Goal: Information Seeking & Learning: Find contact information

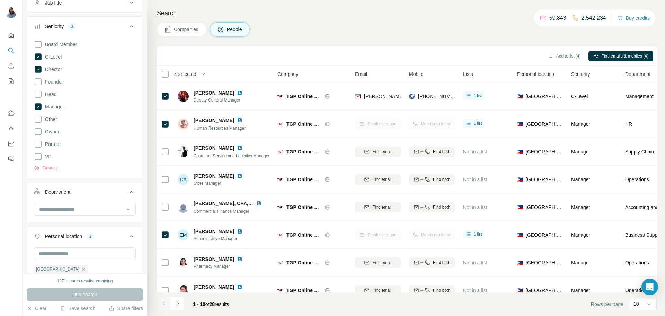
scroll to position [89, 0]
drag, startPoint x: 375, startPoint y: 23, endPoint x: 319, endPoint y: 6, distance: 59.0
click at [374, 22] on div "Companies People" at bounding box center [407, 29] width 500 height 15
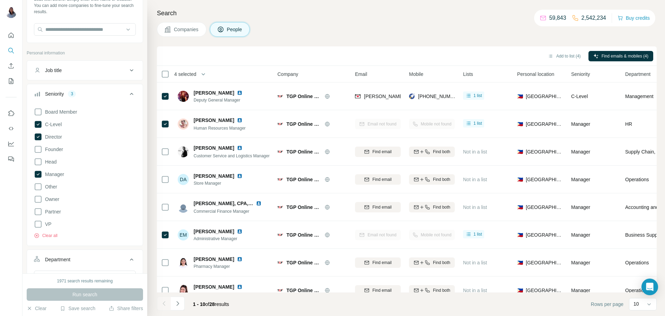
scroll to position [41, 0]
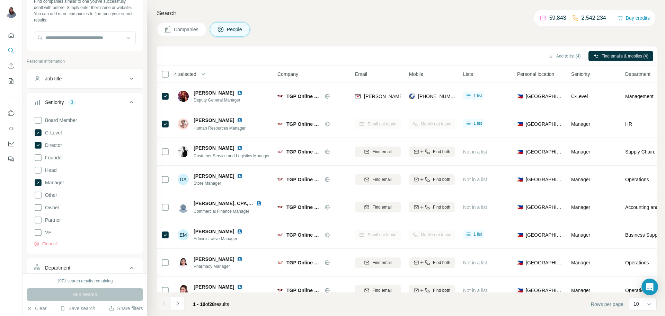
drag, startPoint x: 39, startPoint y: 310, endPoint x: 100, endPoint y: 18, distance: 298.2
click at [39, 310] on button "Clear" at bounding box center [37, 308] width 20 height 7
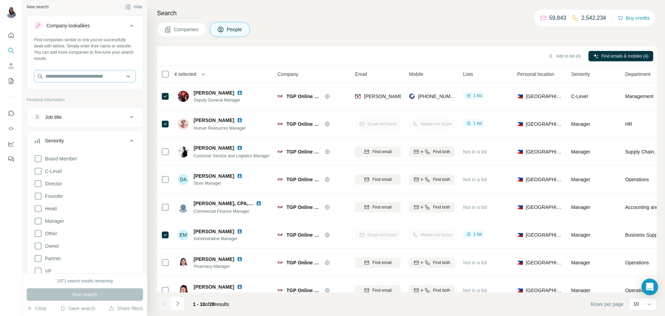
scroll to position [0, 0]
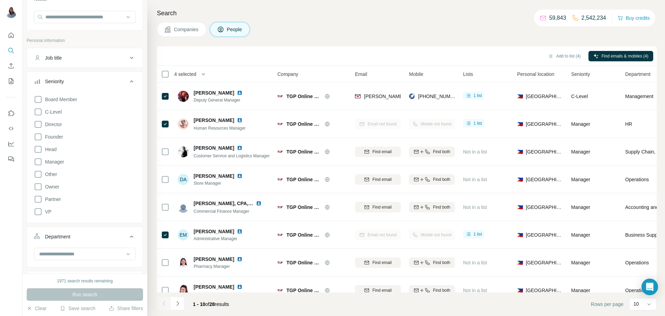
click at [130, 83] on icon at bounding box center [131, 81] width 8 height 8
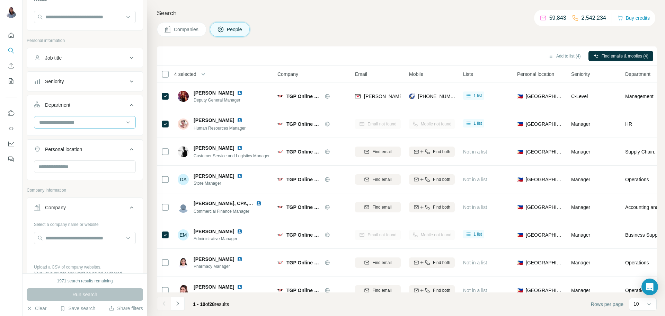
click at [72, 122] on input at bounding box center [81, 122] width 86 height 8
click at [80, 120] on input at bounding box center [81, 122] width 86 height 8
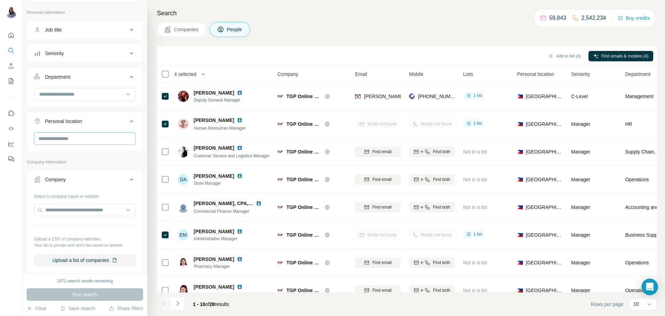
scroll to position [123, 0]
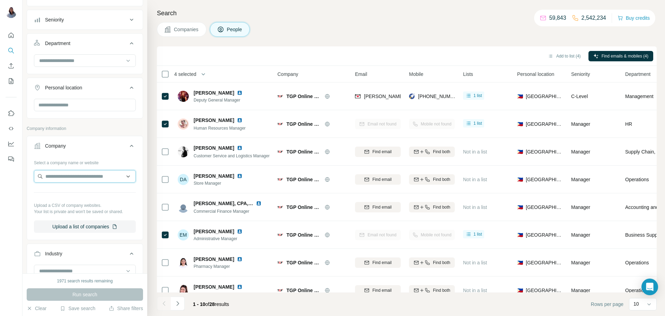
click at [78, 170] on input "text" at bounding box center [85, 176] width 102 height 12
paste input "**********"
click at [100, 177] on input "**********" at bounding box center [85, 176] width 102 height 12
paste input "text"
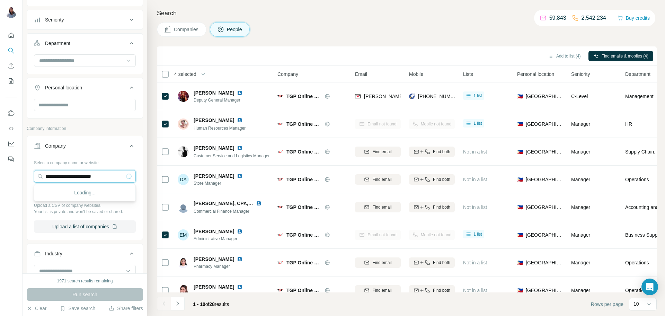
scroll to position [0, 3]
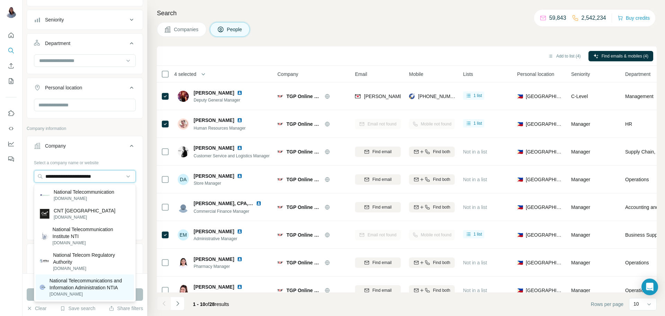
type input "**********"
click at [68, 293] on p "ntia.gov" at bounding box center [90, 294] width 80 height 6
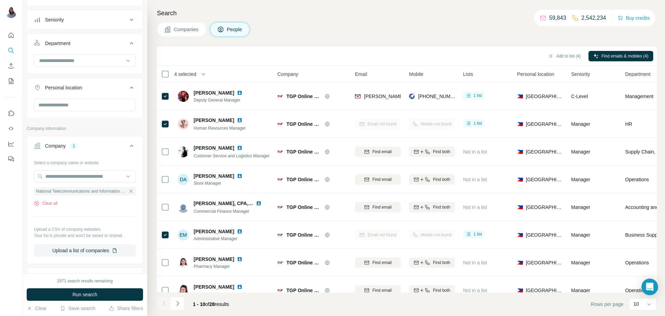
scroll to position [0, 0]
click at [37, 309] on button "Clear" at bounding box center [37, 308] width 20 height 7
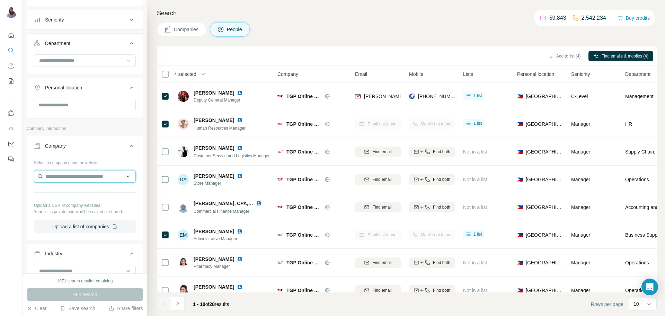
click at [77, 180] on input "text" at bounding box center [85, 176] width 102 height 12
paste input "**********"
click at [81, 175] on input "**********" at bounding box center [85, 176] width 102 height 12
click at [79, 171] on input "**********" at bounding box center [85, 176] width 102 height 12
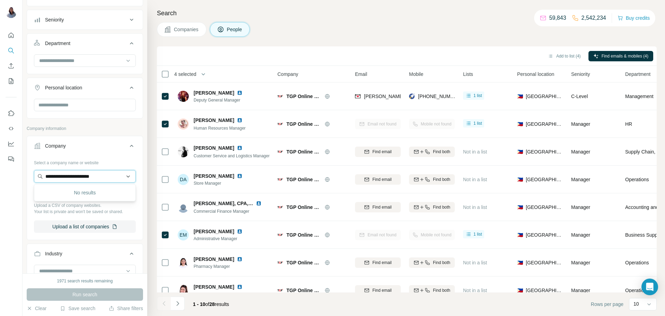
click at [79, 171] on input "**********" at bounding box center [85, 176] width 102 height 12
click at [78, 175] on input "**********" at bounding box center [85, 176] width 102 height 12
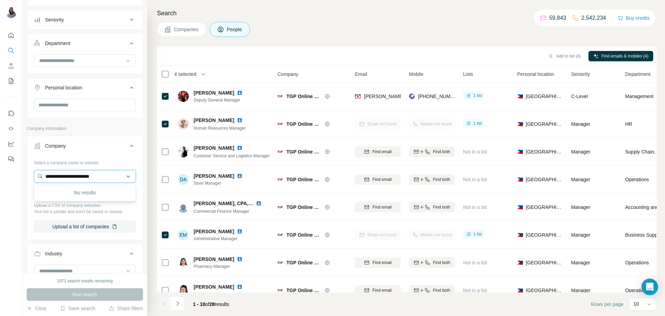
click at [78, 175] on input "**********" at bounding box center [85, 176] width 102 height 12
click at [77, 176] on input "**********" at bounding box center [85, 176] width 102 height 12
paste input "text"
click at [89, 176] on input "**********" at bounding box center [85, 176] width 102 height 12
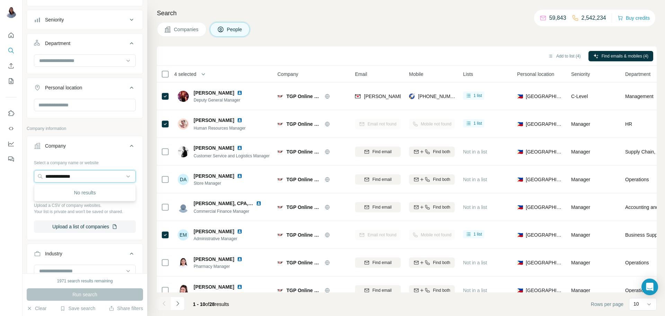
type input "**********"
click at [371, 23] on div "Companies People" at bounding box center [407, 29] width 500 height 15
click at [356, 30] on div "Companies People" at bounding box center [407, 29] width 500 height 15
click at [337, 27] on div "Companies People" at bounding box center [407, 29] width 500 height 15
click at [336, 19] on div "Search Companies People Add to list (4) Find emails & mobiles (4) 4 selected Pe…" at bounding box center [406, 158] width 518 height 316
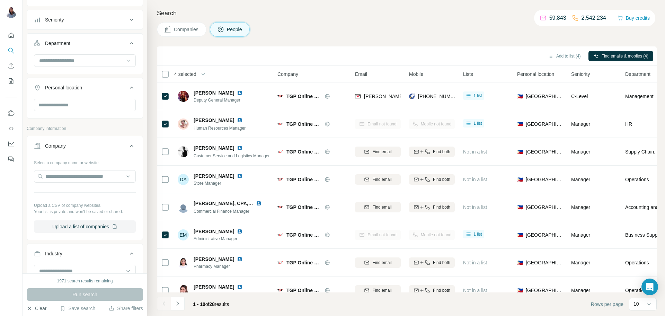
click at [37, 310] on button "Clear" at bounding box center [37, 308] width 20 height 7
click at [84, 179] on input "text" at bounding box center [85, 176] width 102 height 12
paste input "**********"
click at [51, 175] on input "**********" at bounding box center [85, 176] width 102 height 12
type input "**********"
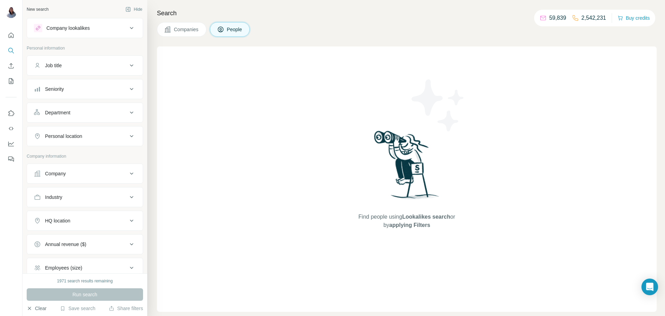
click at [39, 308] on button "Clear" at bounding box center [37, 308] width 20 height 7
click at [78, 176] on div "Company" at bounding box center [81, 173] width 94 height 7
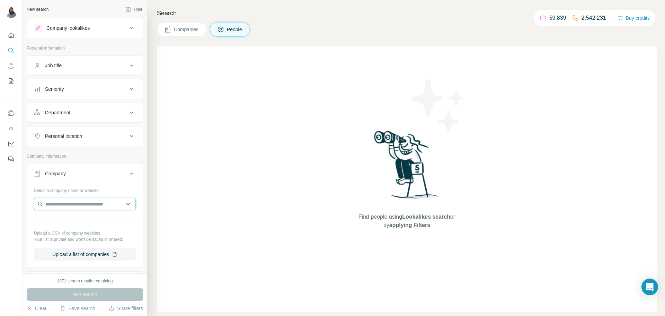
click at [73, 207] on input "text" at bounding box center [85, 204] width 102 height 12
type input "***"
click at [191, 32] on span "Companies" at bounding box center [186, 29] width 25 height 7
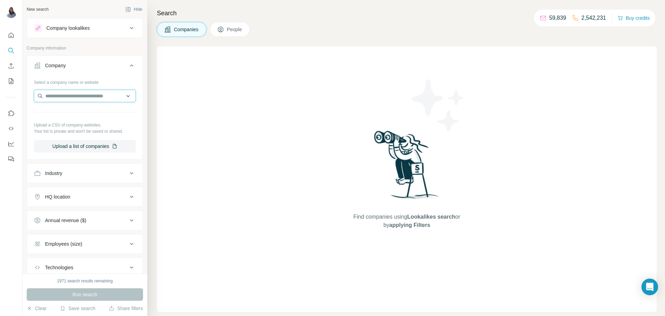
click at [89, 100] on input "text" at bounding box center [85, 96] width 102 height 12
paste input "**********"
type input "**********"
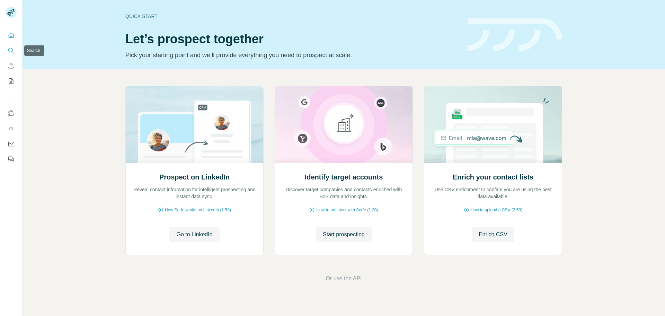
click at [15, 53] on button "Search" at bounding box center [11, 50] width 11 height 12
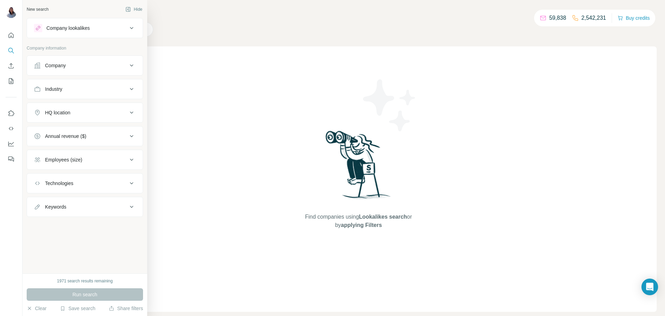
click at [127, 68] on icon at bounding box center [131, 65] width 8 height 8
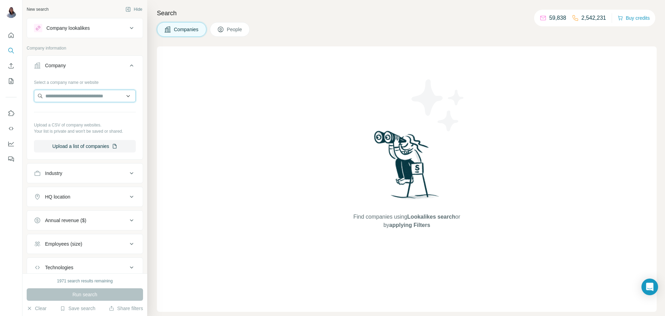
click at [105, 93] on input "text" at bounding box center [85, 96] width 102 height 12
paste input "**********"
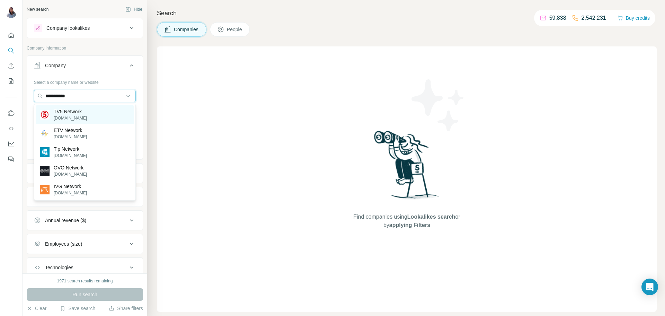
type input "**********"
click at [77, 117] on p "[DOMAIN_NAME]" at bounding box center [70, 118] width 33 height 6
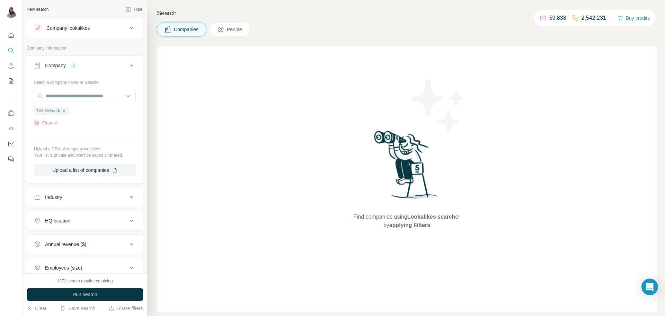
drag, startPoint x: 230, startPoint y: 29, endPoint x: 232, endPoint y: 36, distance: 7.5
click at [230, 29] on span "People" at bounding box center [235, 29] width 16 height 7
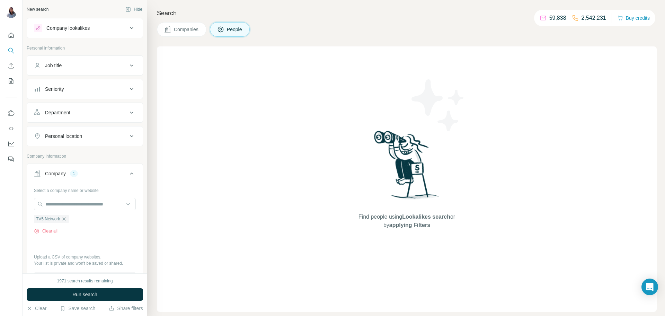
click at [126, 65] on div "Job title" at bounding box center [81, 65] width 94 height 7
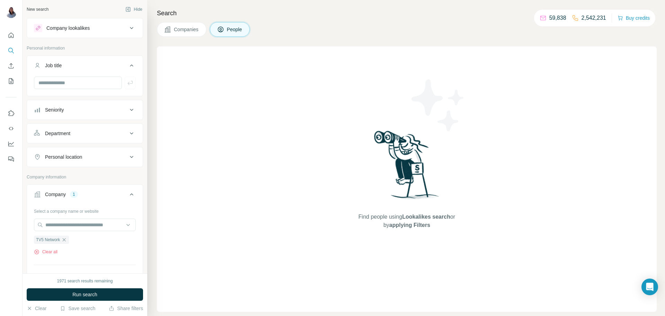
click at [131, 64] on icon at bounding box center [131, 65] width 8 height 8
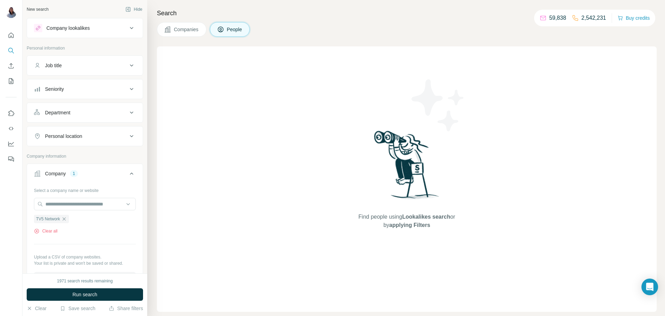
click at [134, 88] on icon at bounding box center [131, 89] width 8 height 8
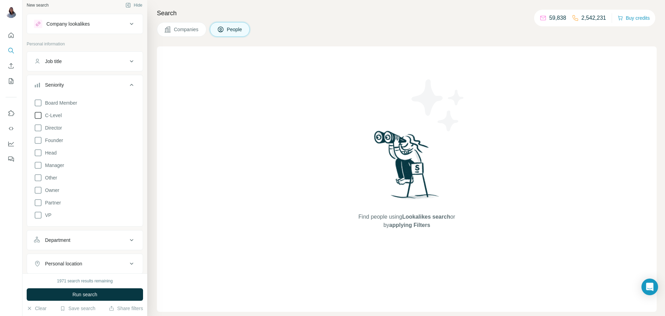
scroll to position [9, 0]
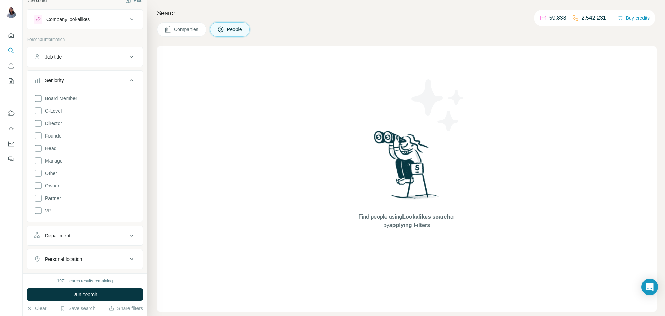
click at [131, 81] on icon at bounding box center [131, 80] width 8 height 8
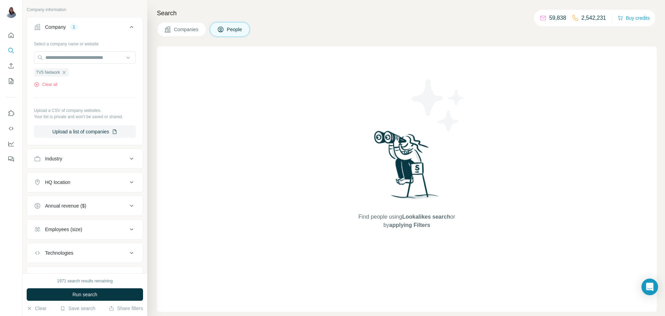
scroll to position [147, 0]
click at [136, 158] on button "Industry" at bounding box center [85, 158] width 116 height 17
click at [114, 175] on input at bounding box center [81, 176] width 86 height 8
click at [129, 177] on icon at bounding box center [128, 175] width 7 height 7
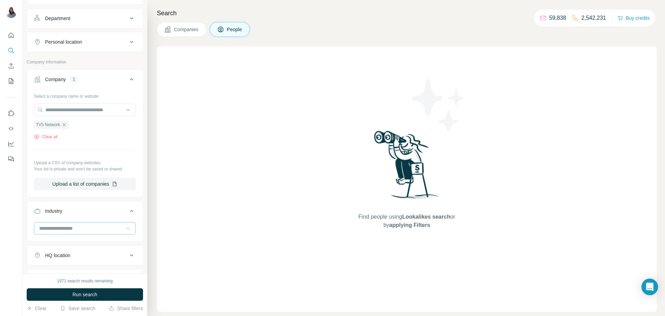
scroll to position [88, 0]
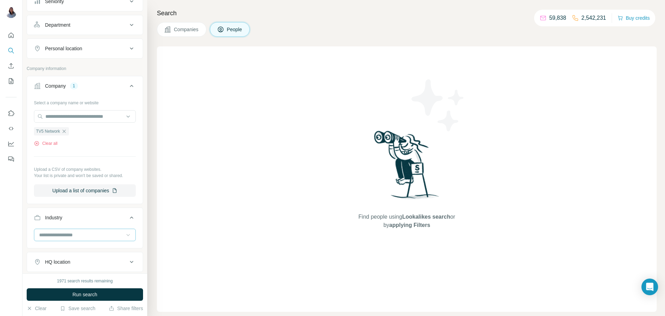
click at [133, 51] on icon at bounding box center [131, 48] width 8 height 8
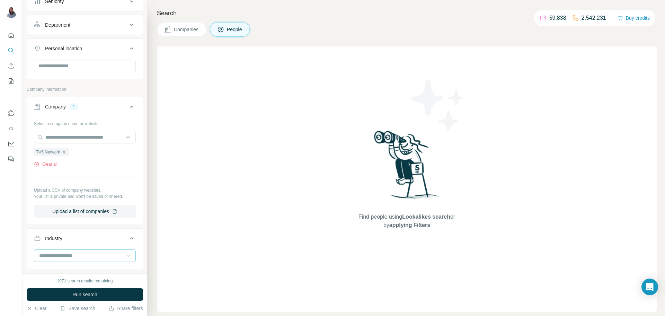
click at [133, 51] on icon at bounding box center [131, 48] width 8 height 8
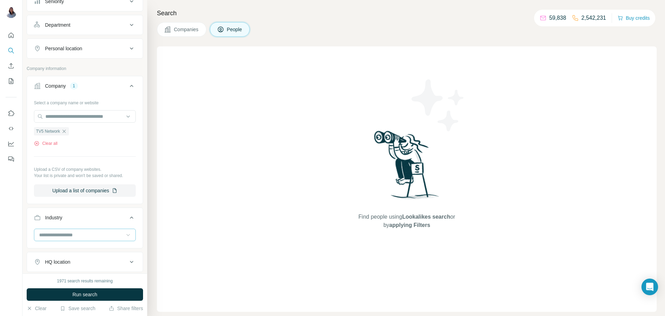
click at [129, 29] on icon at bounding box center [131, 25] width 8 height 8
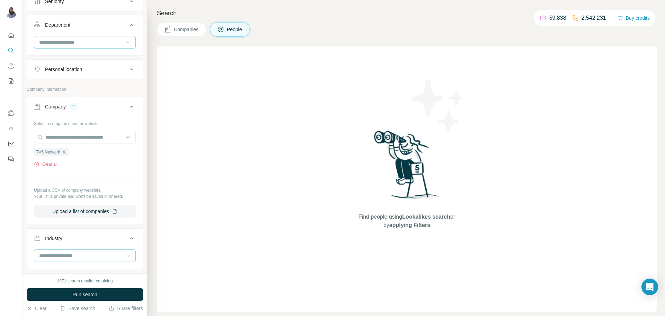
click at [126, 43] on icon at bounding box center [128, 42] width 7 height 7
click at [121, 43] on input at bounding box center [81, 42] width 86 height 8
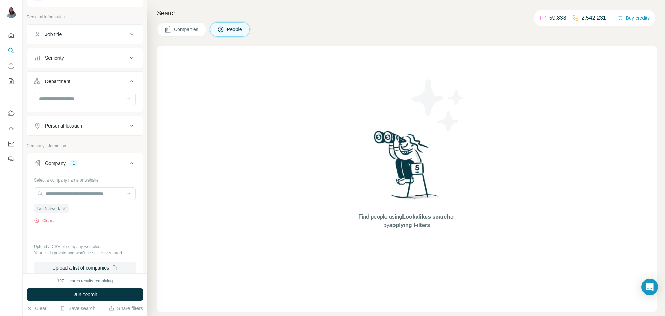
scroll to position [30, 0]
click at [125, 63] on button "Seniority" at bounding box center [85, 59] width 116 height 17
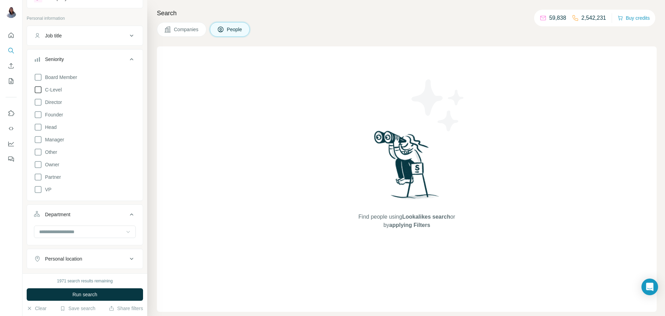
click at [42, 90] on icon at bounding box center [38, 90] width 8 height 8
click at [37, 103] on icon at bounding box center [38, 102] width 8 height 8
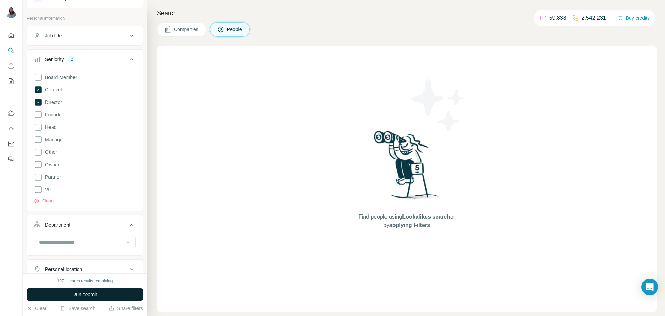
click at [85, 297] on span "Run search" at bounding box center [84, 294] width 25 height 7
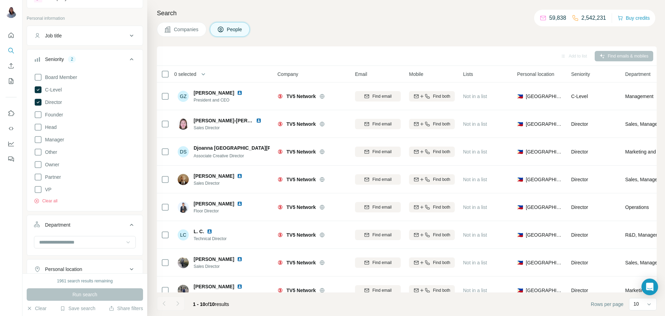
click at [437, 32] on div "Companies People" at bounding box center [407, 29] width 500 height 15
click at [36, 102] on icon at bounding box center [38, 102] width 7 height 7
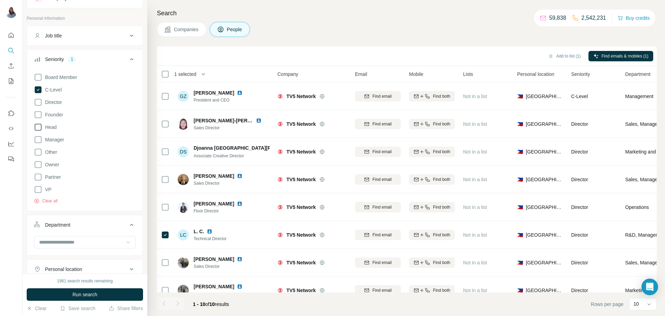
click at [36, 128] on icon at bounding box center [38, 127] width 8 height 8
click at [37, 141] on icon at bounding box center [38, 139] width 8 height 8
click at [88, 295] on span "Run search" at bounding box center [84, 294] width 25 height 7
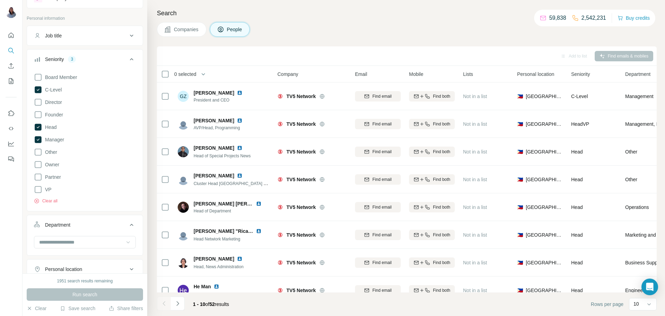
click at [438, 46] on div "Add to list Find emails & mobiles" at bounding box center [407, 55] width 500 height 19
click at [418, 27] on div "Companies People" at bounding box center [407, 29] width 500 height 15
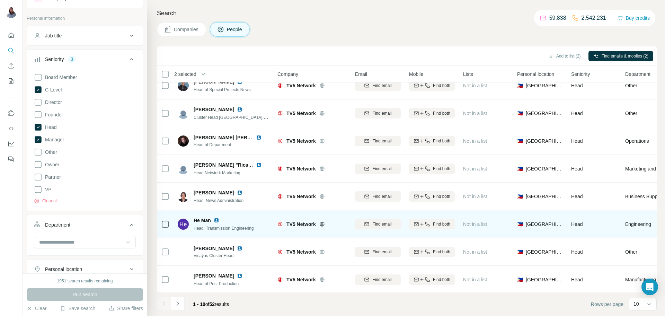
scroll to position [67, 0]
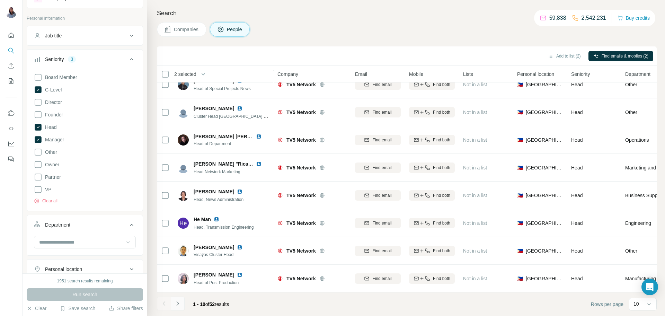
click at [180, 301] on icon "Navigate to next page" at bounding box center [177, 303] width 7 height 7
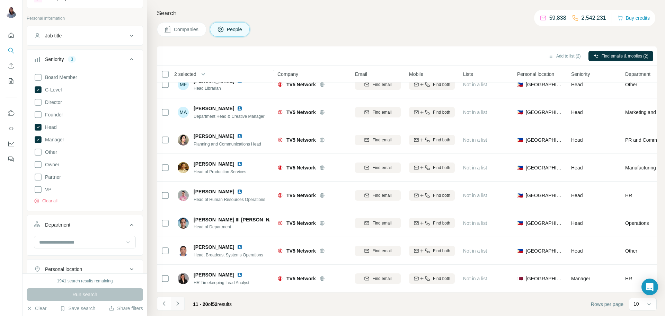
click at [176, 304] on icon "Navigate to next page" at bounding box center [177, 303] width 7 height 7
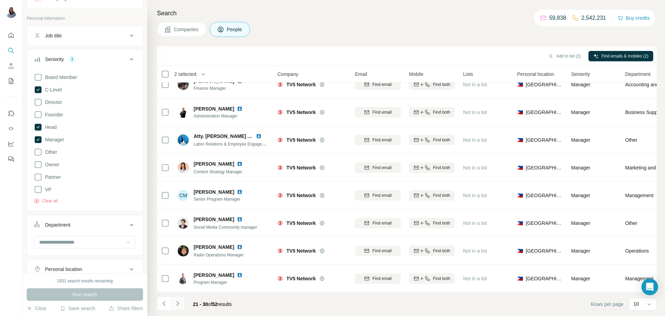
click at [177, 303] on icon "Navigate to next page" at bounding box center [177, 303] width 7 height 7
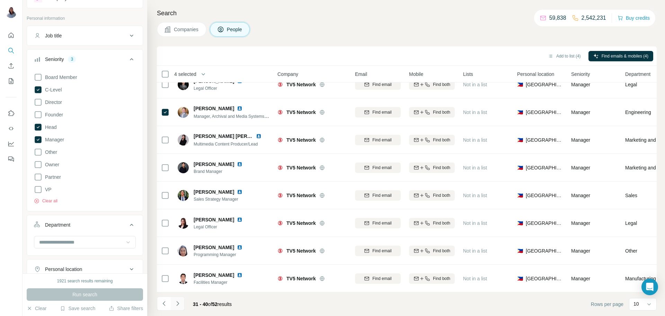
click at [181, 306] on button "Navigate to next page" at bounding box center [178, 303] width 14 height 14
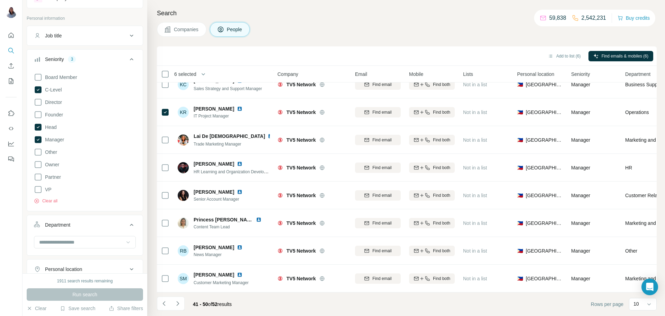
drag, startPoint x: 180, startPoint y: 305, endPoint x: 165, endPoint y: 295, distance: 18.2
click at [180, 306] on icon "Navigate to next page" at bounding box center [177, 303] width 7 height 7
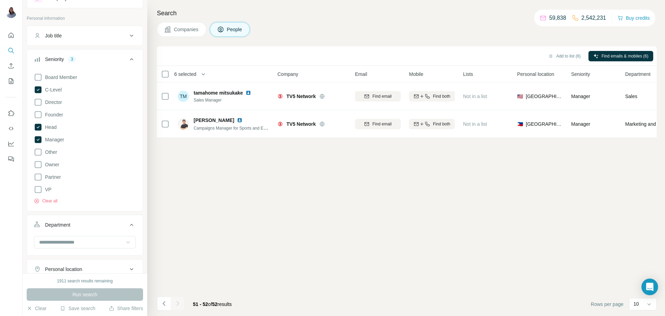
scroll to position [0, 0]
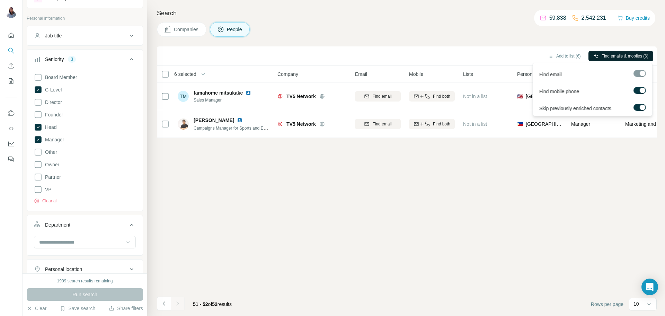
click at [623, 56] on span "Find emails & mobiles (6)" at bounding box center [625, 56] width 47 height 6
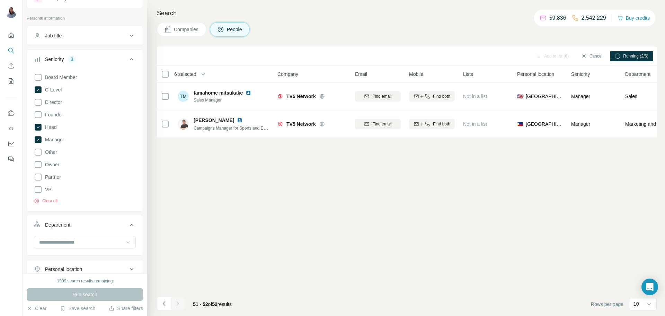
click at [649, 304] on icon at bounding box center [648, 304] width 3 height 2
click at [643, 251] on div "60" at bounding box center [643, 251] width 16 height 7
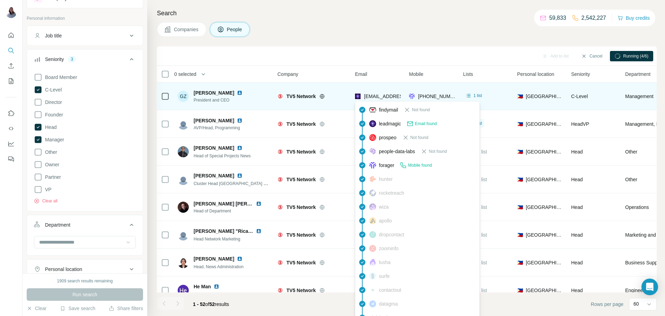
click at [383, 96] on span "[EMAIL_ADDRESS][DOMAIN_NAME]" at bounding box center [405, 97] width 82 height 6
copy span "[EMAIL_ADDRESS][DOMAIN_NAME]"
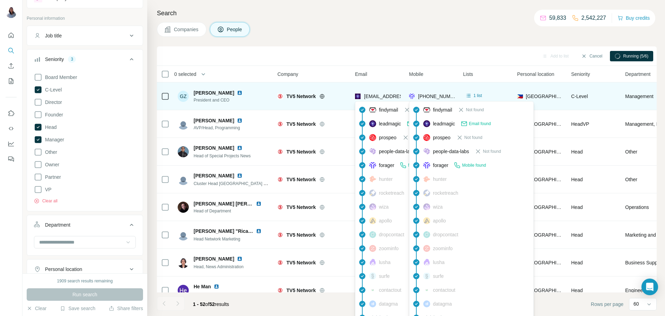
click at [442, 94] on span "[PHONE_NUMBER]" at bounding box center [440, 97] width 44 height 6
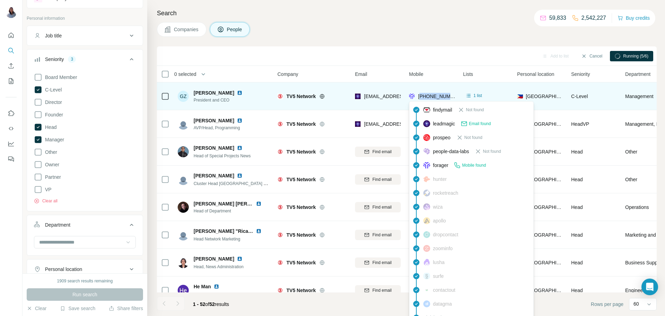
click at [442, 94] on span "[PHONE_NUMBER]" at bounding box center [440, 97] width 44 height 6
click at [439, 96] on span "[PHONE_NUMBER]" at bounding box center [440, 97] width 44 height 6
copy span "[CREDIT_CARD_NUMBER]"
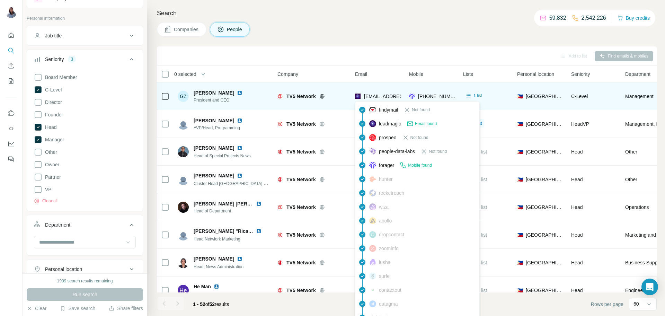
click at [385, 95] on span "[EMAIL_ADDRESS][DOMAIN_NAME]" at bounding box center [405, 97] width 82 height 6
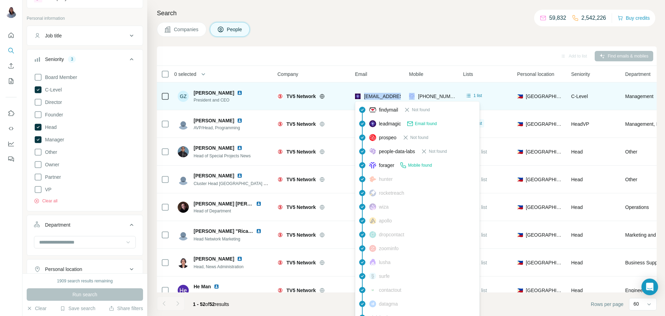
click at [385, 95] on span "[EMAIL_ADDRESS][DOMAIN_NAME]" at bounding box center [405, 97] width 82 height 6
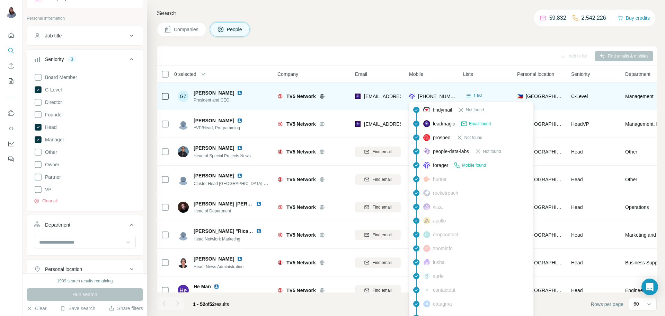
click at [424, 94] on span "[PHONE_NUMBER]" at bounding box center [440, 97] width 44 height 6
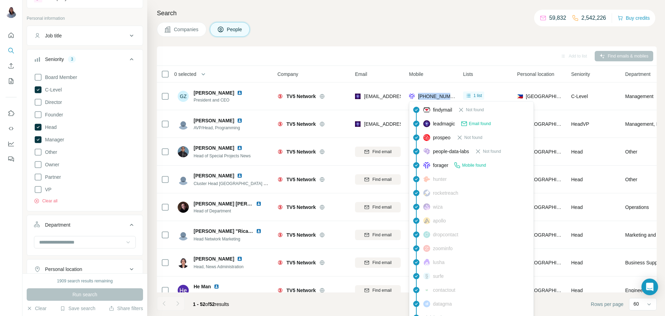
copy tr "[PHONE_NUMBER]"
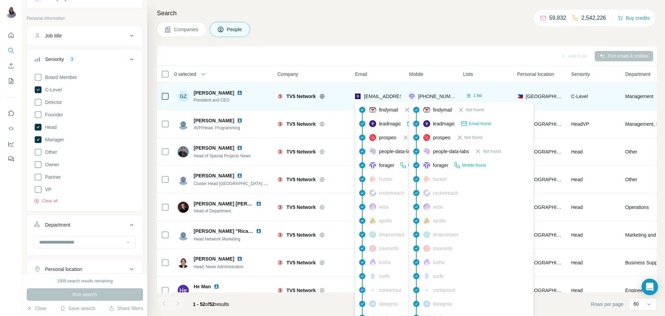
click at [383, 95] on span "[EMAIL_ADDRESS][DOMAIN_NAME]" at bounding box center [405, 97] width 82 height 6
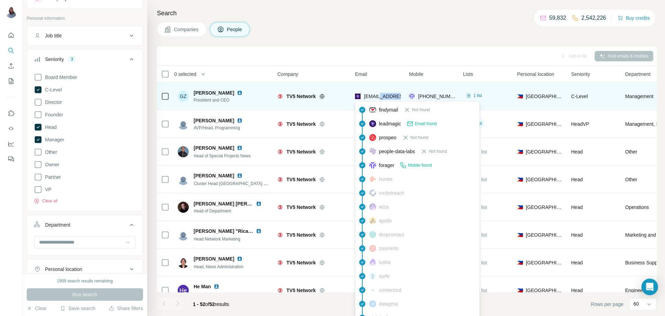
click at [383, 95] on span "[EMAIL_ADDRESS][DOMAIN_NAME]" at bounding box center [405, 97] width 82 height 6
copy span "[EMAIL_ADDRESS][DOMAIN_NAME]"
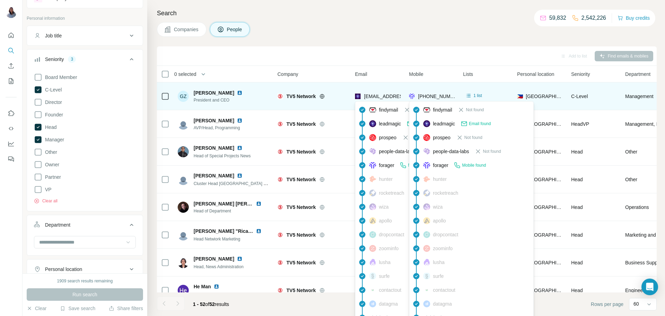
click at [430, 96] on span "[PHONE_NUMBER]" at bounding box center [440, 97] width 44 height 6
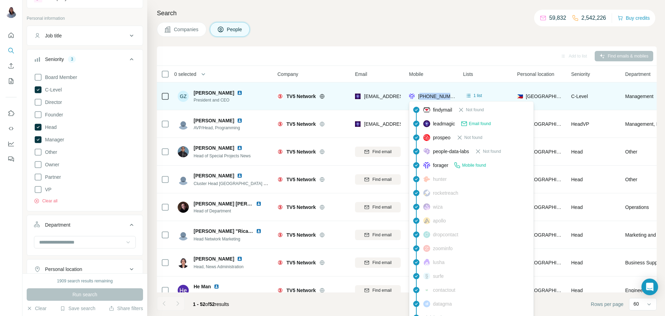
click at [430, 96] on span "[PHONE_NUMBER]" at bounding box center [440, 97] width 44 height 6
copy tr "[PHONE_NUMBER]"
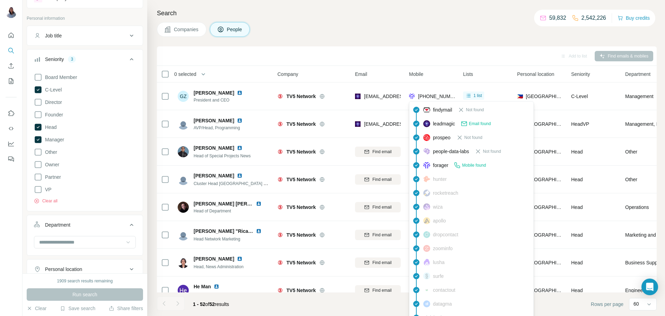
click at [438, 28] on div "Companies People" at bounding box center [407, 29] width 500 height 15
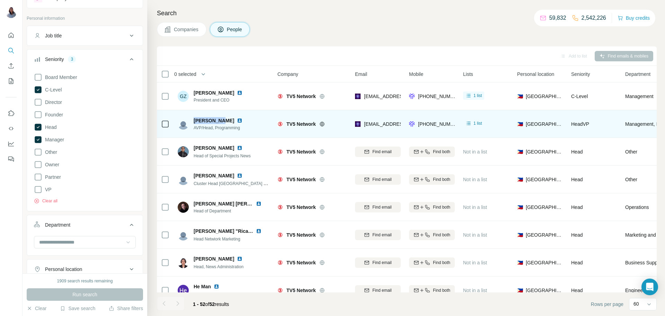
drag, startPoint x: 218, startPoint y: 121, endPoint x: 192, endPoint y: 121, distance: 25.6
click at [192, 121] on div "[PERSON_NAME] AVP/Head, Programming" at bounding box center [214, 124] width 73 height 14
copy span "[PERSON_NAME]"
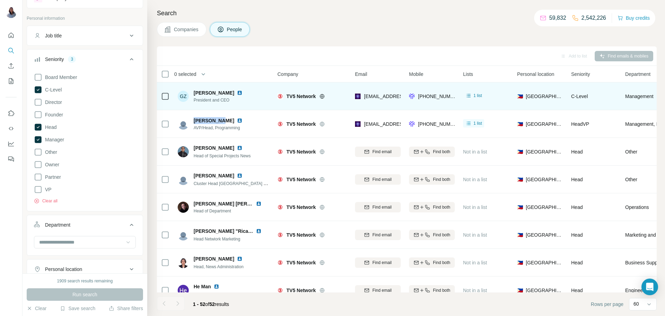
drag, startPoint x: 231, startPoint y: 90, endPoint x: 192, endPoint y: 95, distance: 39.1
click at [192, 95] on div "GZ [PERSON_NAME] President and CEO" at bounding box center [214, 96] width 73 height 14
copy span "[PERSON_NAME]"
drag, startPoint x: 238, startPoint y: 100, endPoint x: 194, endPoint y: 104, distance: 43.4
click at [194, 104] on div "GZ [PERSON_NAME] President and CEO" at bounding box center [224, 96] width 92 height 19
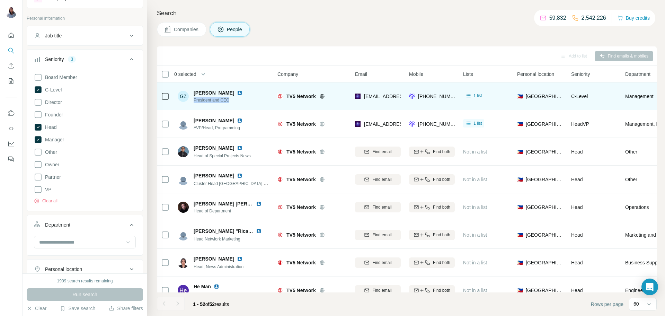
copy span "President and CEO"
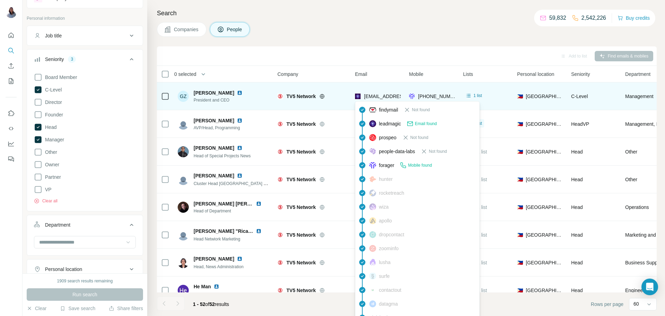
click at [386, 95] on span "[EMAIL_ADDRESS][DOMAIN_NAME]" at bounding box center [405, 97] width 82 height 6
copy span "[EMAIL_ADDRESS][DOMAIN_NAME]"
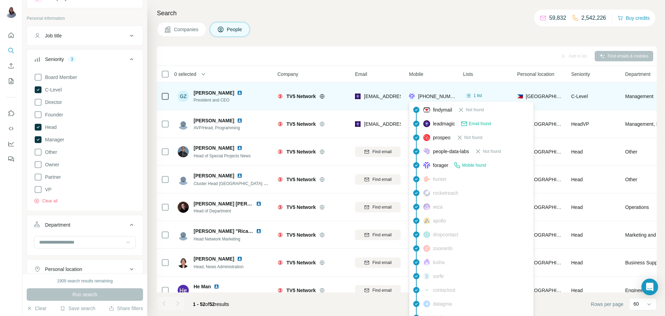
click at [438, 94] on span "[PHONE_NUMBER]" at bounding box center [440, 97] width 44 height 6
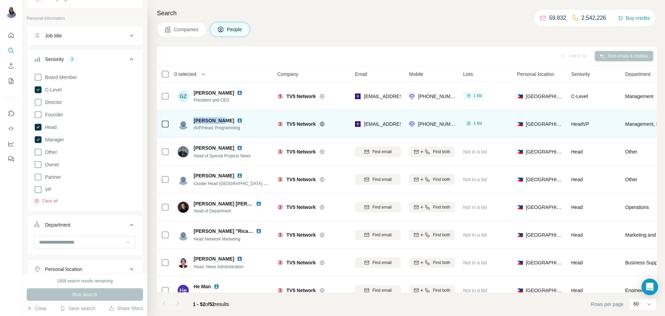
drag, startPoint x: 216, startPoint y: 121, endPoint x: 191, endPoint y: 122, distance: 25.3
click at [191, 122] on div "[PERSON_NAME] AVP/Head, Programming" at bounding box center [214, 124] width 73 height 14
copy span "[PERSON_NAME]"
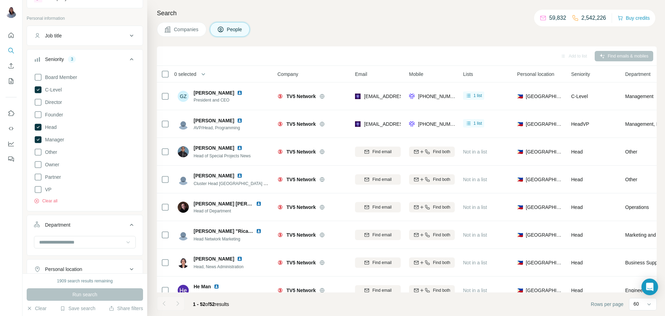
click at [462, 42] on div "Search Companies People Add to list Find emails & mobiles 0 selected People Com…" at bounding box center [406, 158] width 518 height 316
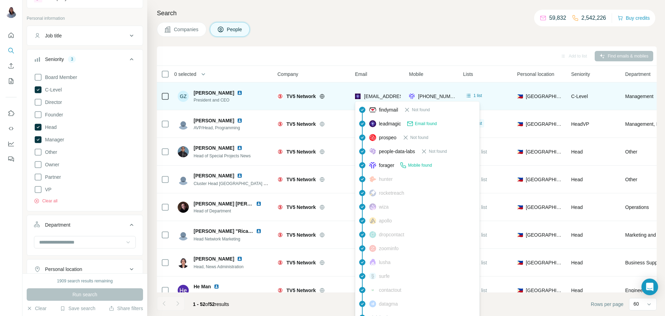
click at [395, 94] on span "[EMAIL_ADDRESS][DOMAIN_NAME]" at bounding box center [405, 97] width 82 height 6
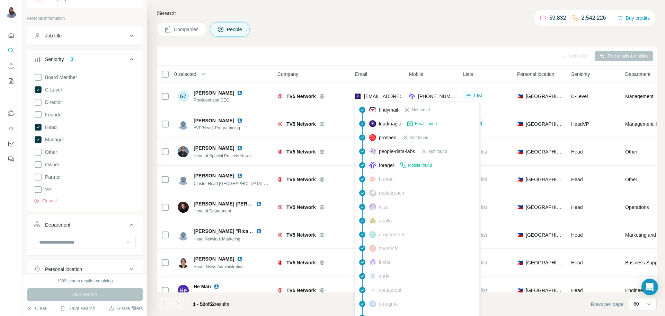
click at [363, 103] on div "findymail Not found" at bounding box center [417, 110] width 121 height 14
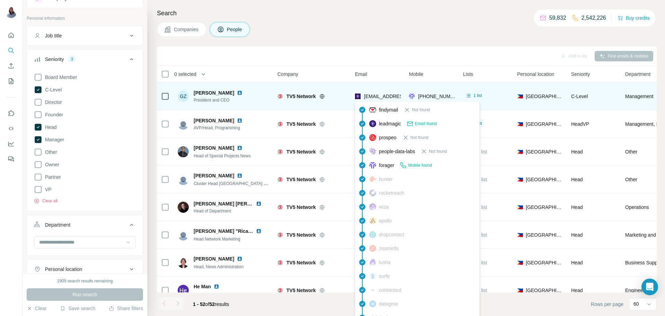
click at [384, 95] on span "[EMAIL_ADDRESS][DOMAIN_NAME]" at bounding box center [405, 97] width 82 height 6
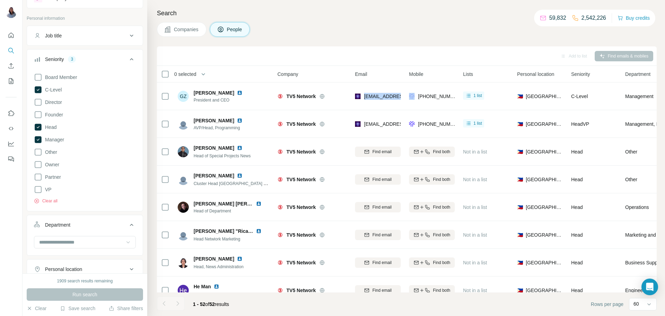
drag, startPoint x: 440, startPoint y: 36, endPoint x: 421, endPoint y: 0, distance: 40.3
click at [439, 35] on div "Companies People" at bounding box center [407, 29] width 500 height 15
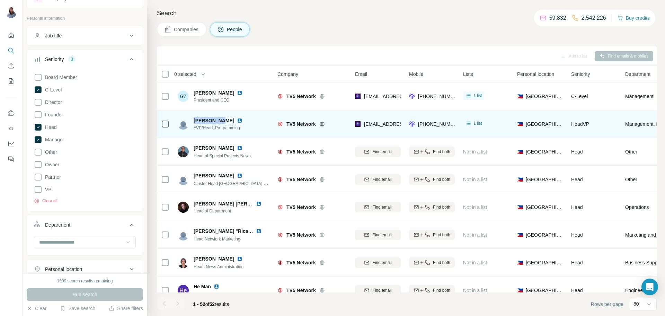
drag, startPoint x: 217, startPoint y: 121, endPoint x: 192, endPoint y: 120, distance: 25.3
click at [192, 120] on div "[PERSON_NAME] AVP/Head, Programming" at bounding box center [214, 124] width 73 height 14
drag, startPoint x: 245, startPoint y: 127, endPoint x: 194, endPoint y: 127, distance: 50.9
click at [194, 127] on div "[PERSON_NAME] AVP/Head, Programming" at bounding box center [224, 123] width 92 height 19
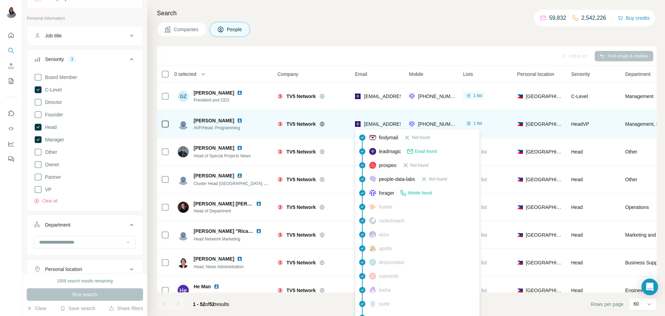
click at [373, 122] on span "[EMAIL_ADDRESS][DOMAIN_NAME]" at bounding box center [405, 124] width 82 height 6
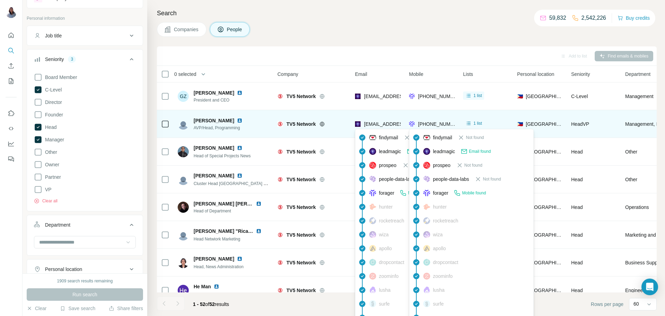
click at [439, 122] on span "[PHONE_NUMBER]" at bounding box center [440, 124] width 44 height 6
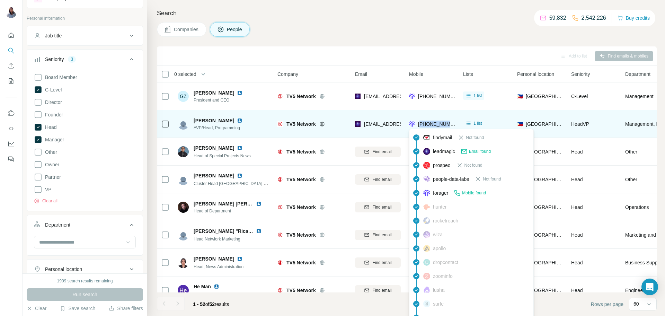
click at [439, 122] on span "[PHONE_NUMBER]" at bounding box center [440, 124] width 44 height 6
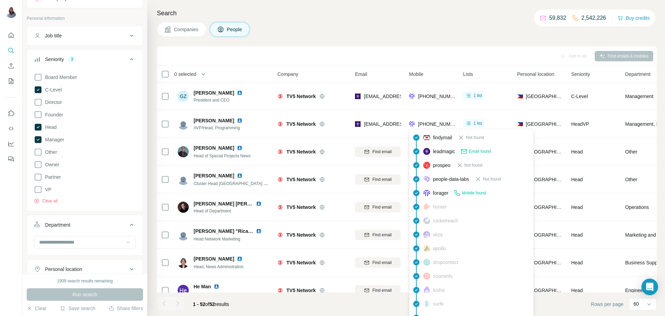
click at [433, 33] on div "Companies People" at bounding box center [407, 29] width 500 height 15
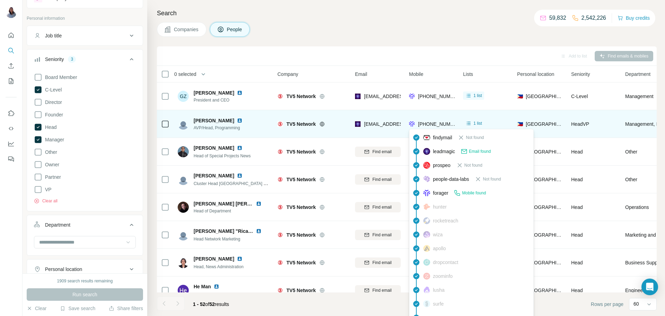
click at [433, 125] on span "[PHONE_NUMBER]" at bounding box center [440, 124] width 44 height 6
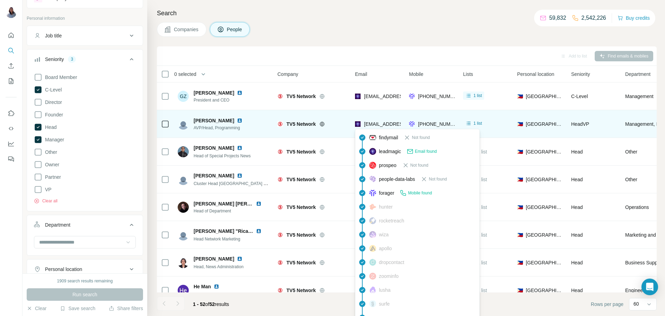
click at [386, 121] on span "[EMAIL_ADDRESS][DOMAIN_NAME]" at bounding box center [405, 124] width 82 height 6
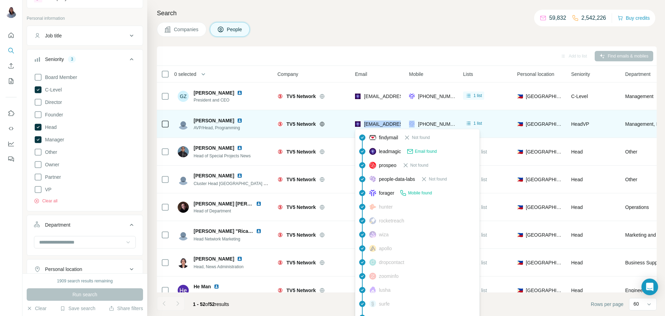
click at [386, 121] on span "[EMAIL_ADDRESS][DOMAIN_NAME]" at bounding box center [405, 124] width 82 height 6
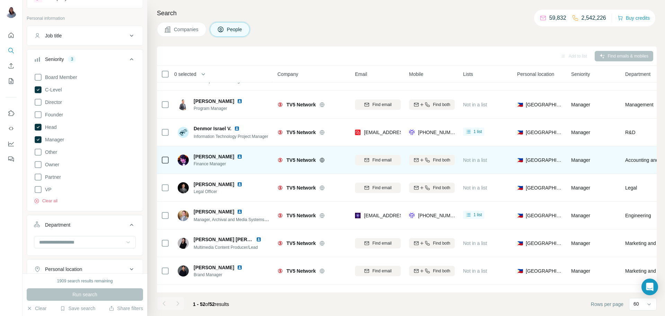
scroll to position [796, 0]
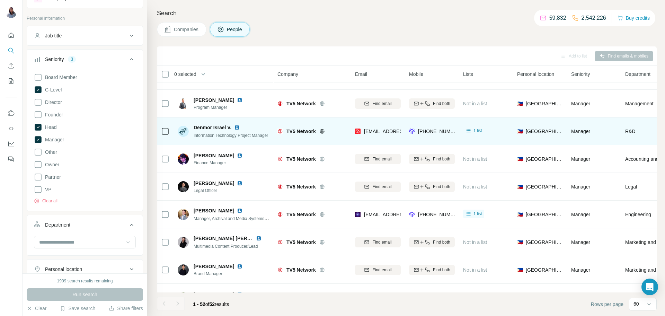
click at [218, 126] on span "Denmor Israel V." at bounding box center [213, 127] width 38 height 7
click at [243, 138] on div "Information Technology Project Manager" at bounding box center [231, 135] width 74 height 7
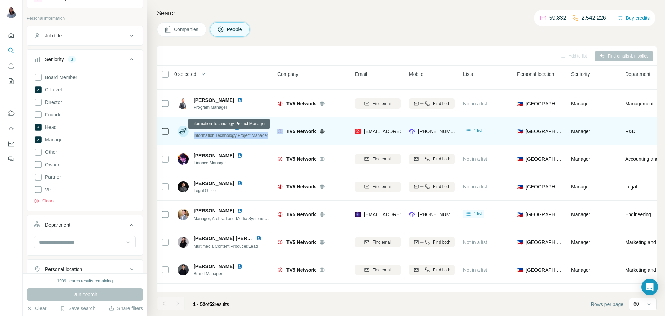
click at [243, 138] on div "Information Technology Project Manager" at bounding box center [231, 135] width 74 height 7
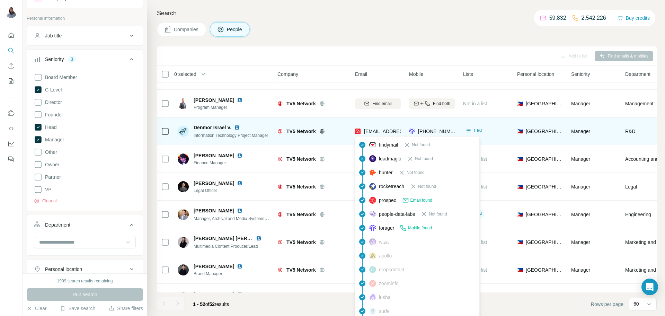
click at [386, 131] on span "[EMAIL_ADDRESS][DOMAIN_NAME]" at bounding box center [405, 132] width 82 height 6
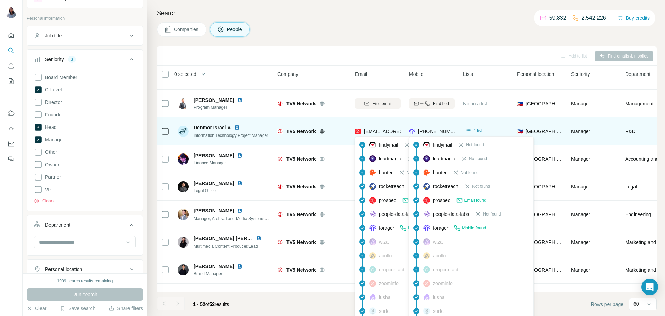
click at [436, 130] on span "[PHONE_NUMBER]" at bounding box center [440, 132] width 44 height 6
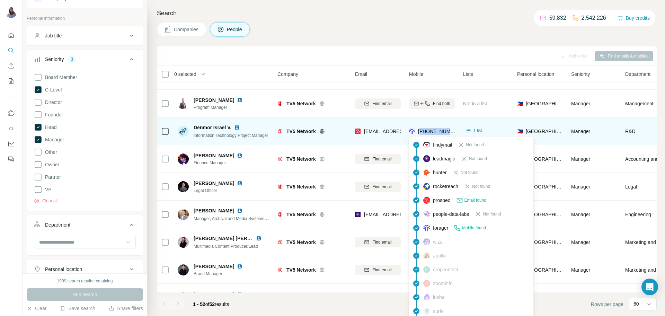
click at [436, 130] on span "[PHONE_NUMBER]" at bounding box center [440, 132] width 44 height 6
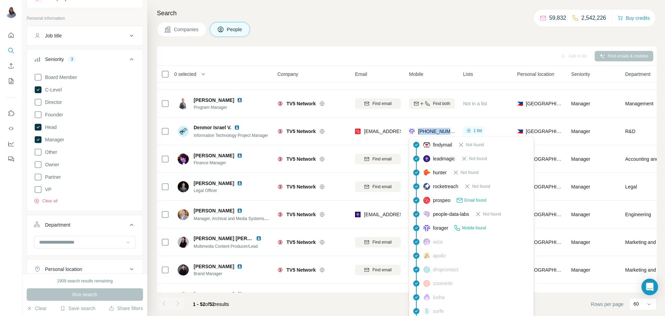
click at [414, 39] on div "Search Companies People Add to list Find emails & mobiles 0 selected People Com…" at bounding box center [406, 158] width 518 height 316
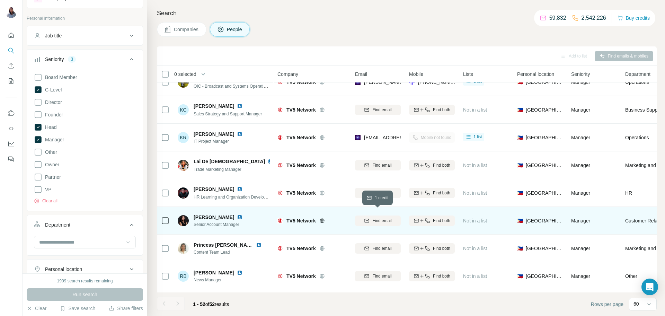
scroll to position [1150, 0]
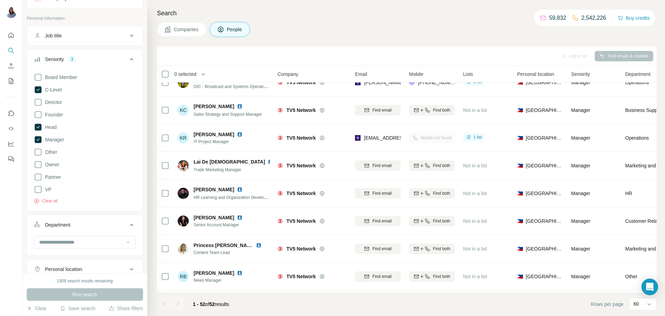
click at [388, 25] on div "Companies People" at bounding box center [407, 29] width 500 height 15
click at [33, 310] on button "Clear" at bounding box center [37, 308] width 20 height 7
click at [132, 56] on icon at bounding box center [131, 59] width 8 height 8
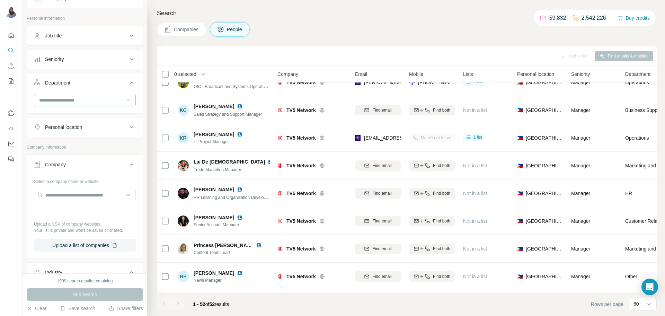
click at [77, 97] on input at bounding box center [81, 100] width 86 height 8
click at [105, 101] on input at bounding box center [81, 100] width 86 height 8
click at [96, 193] on input "text" at bounding box center [85, 195] width 102 height 12
paste input "**********"
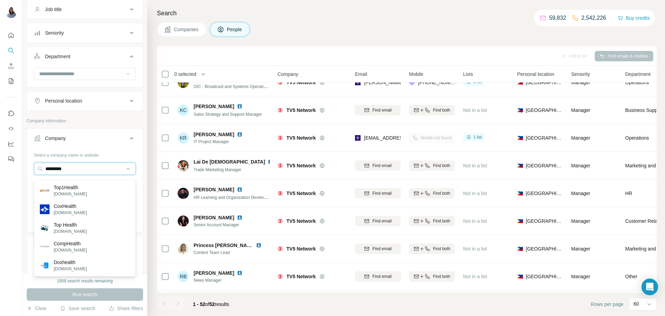
scroll to position [57, 0]
type input "*********"
click at [410, 20] on div "Search Companies People Add to list Find emails & mobiles 0 selected People Com…" at bounding box center [406, 158] width 518 height 316
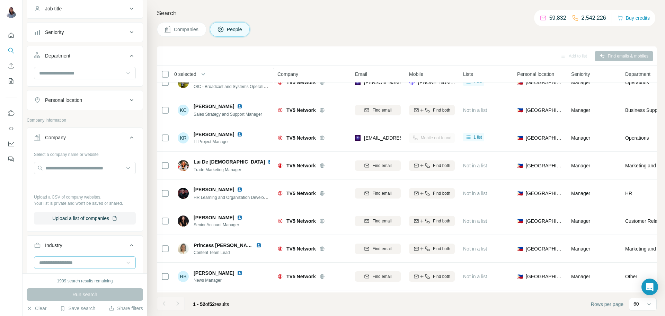
click at [449, 13] on h4 "Search" at bounding box center [407, 13] width 500 height 10
click at [376, 17] on h4 "Search" at bounding box center [407, 13] width 500 height 10
click at [75, 171] on input "text" at bounding box center [85, 168] width 102 height 12
paste input "**********"
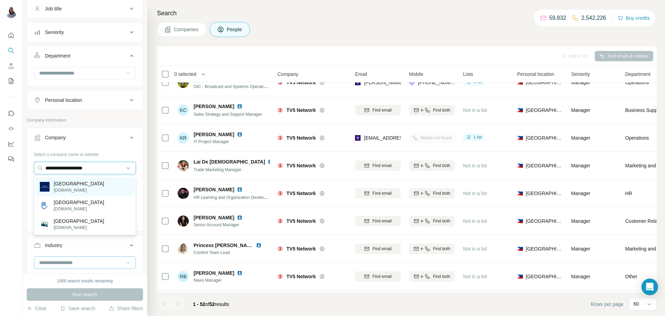
type input "**********"
click at [93, 187] on p "[DOMAIN_NAME]" at bounding box center [79, 190] width 51 height 6
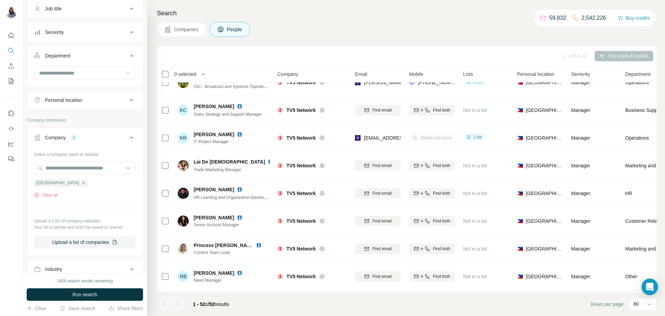
click at [401, 30] on div "Companies People" at bounding box center [407, 29] width 500 height 15
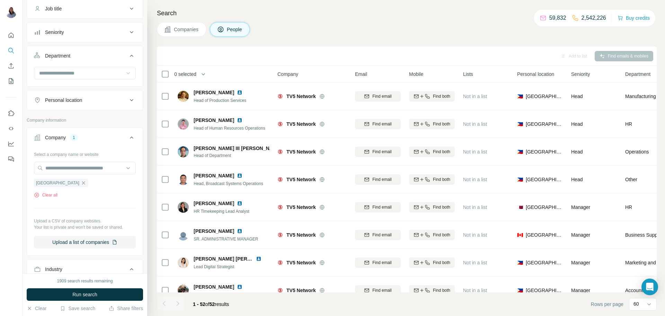
scroll to position [355, 0]
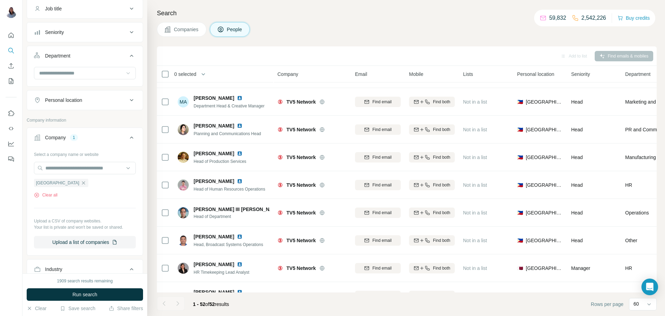
click at [412, 19] on div "Search Companies People Add to list Find emails & mobiles 0 selected People Com…" at bounding box center [406, 158] width 518 height 316
click at [408, 20] on div "Search Companies People Add to list Find emails & mobiles 0 selected People Com…" at bounding box center [406, 158] width 518 height 316
click at [133, 32] on icon at bounding box center [131, 32] width 3 height 2
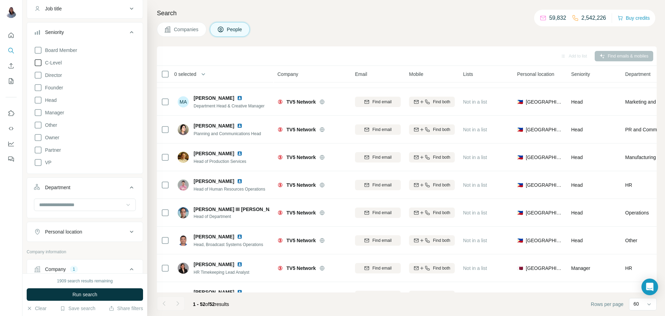
click at [36, 61] on icon at bounding box center [38, 63] width 8 height 8
click at [38, 74] on icon at bounding box center [38, 75] width 8 height 8
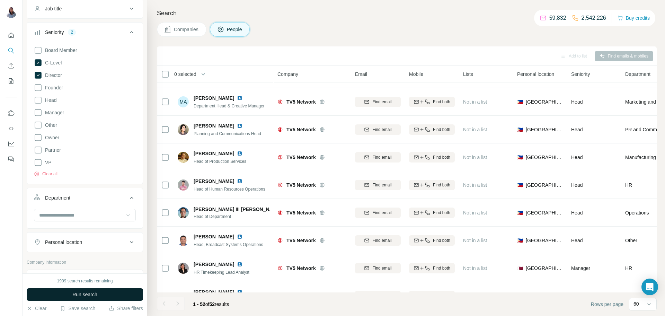
click at [81, 296] on span "Run search" at bounding box center [84, 294] width 25 height 7
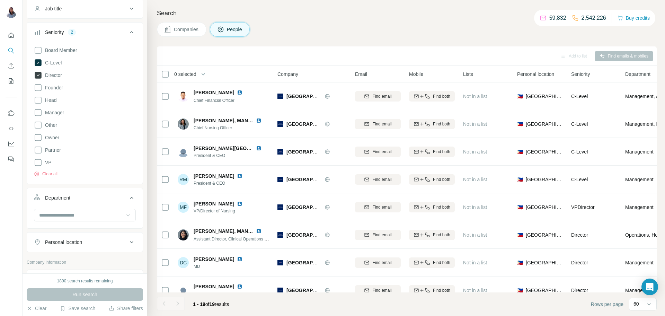
click at [38, 74] on icon at bounding box center [38, 75] width 3 height 2
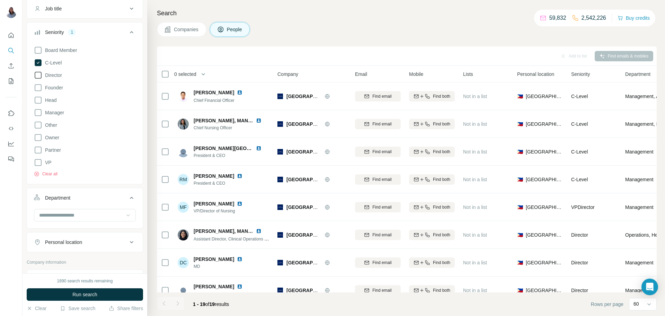
drag, startPoint x: 77, startPoint y: 296, endPoint x: 103, endPoint y: 285, distance: 28.1
click at [77, 296] on span "Run search" at bounding box center [84, 294] width 25 height 7
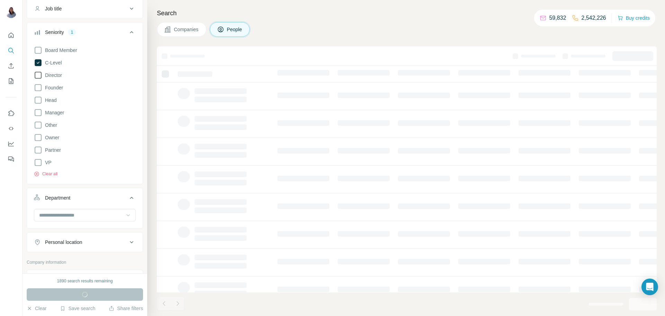
click at [361, 18] on div "Search Companies People" at bounding box center [406, 158] width 518 height 316
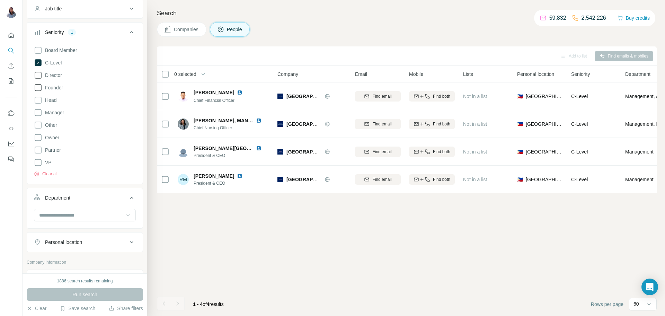
click at [37, 87] on icon at bounding box center [38, 87] width 8 height 8
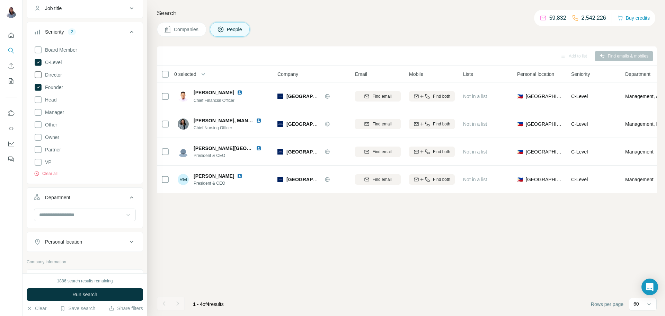
scroll to position [57, 0]
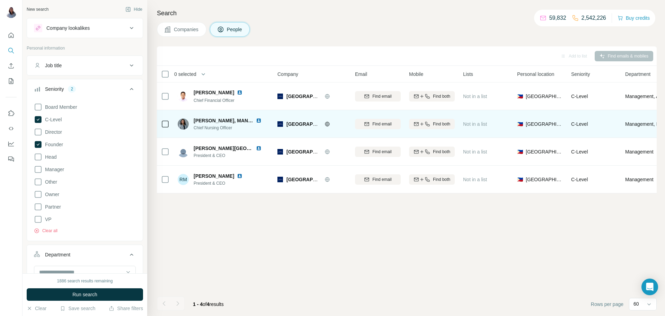
scroll to position [249, 0]
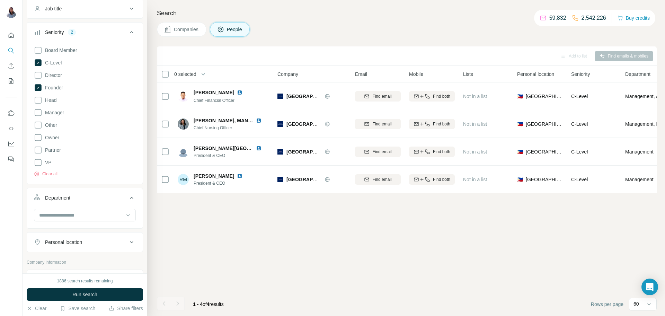
click at [76, 296] on span "Run search" at bounding box center [84, 294] width 25 height 7
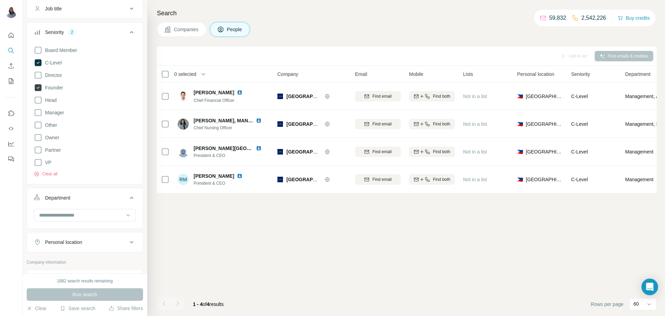
click at [38, 89] on icon at bounding box center [38, 87] width 7 height 7
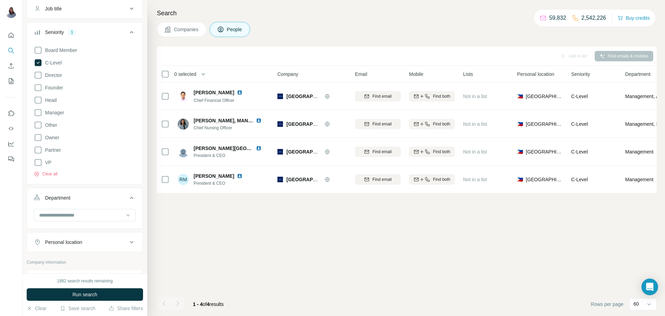
scroll to position [52, 0]
click at [38, 105] on icon at bounding box center [38, 104] width 8 height 8
click at [36, 107] on icon at bounding box center [38, 104] width 7 height 7
click at [38, 91] on icon at bounding box center [38, 92] width 8 height 8
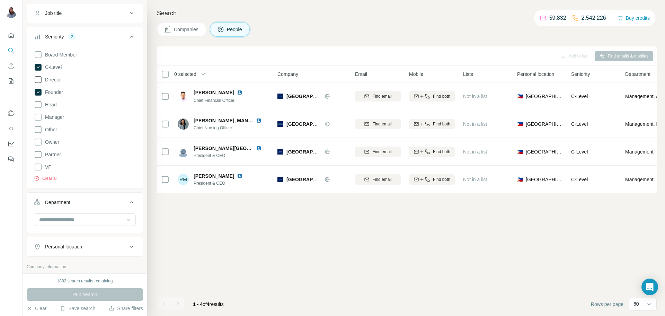
drag, startPoint x: 34, startPoint y: 79, endPoint x: 43, endPoint y: 81, distance: 9.4
click at [34, 79] on icon at bounding box center [38, 80] width 8 height 8
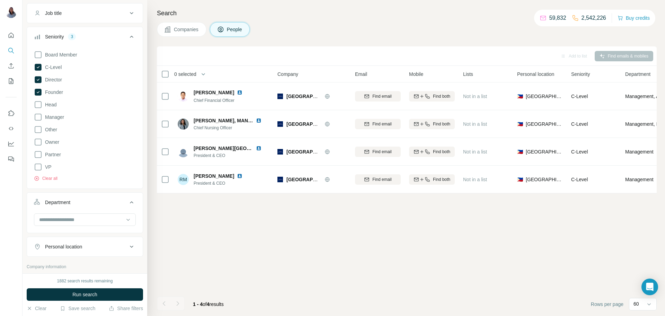
click at [80, 291] on span "Run search" at bounding box center [84, 294] width 25 height 7
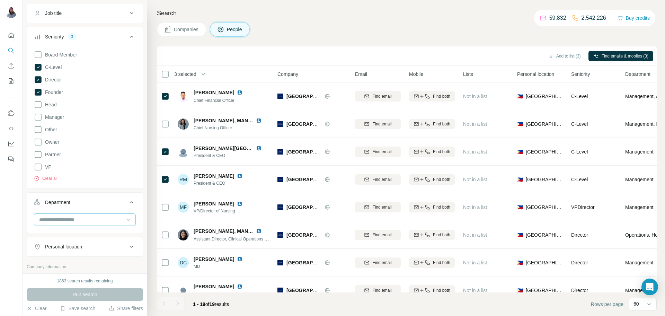
click at [121, 220] on input at bounding box center [81, 220] width 86 height 8
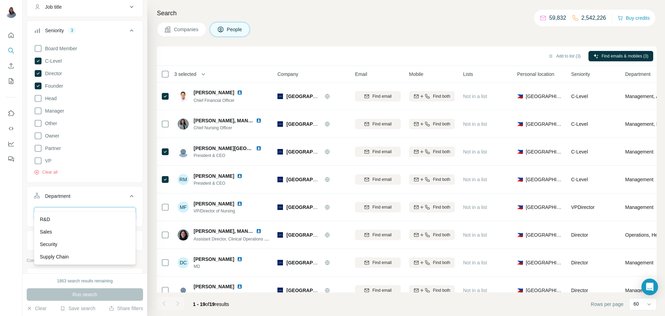
scroll to position [148, 0]
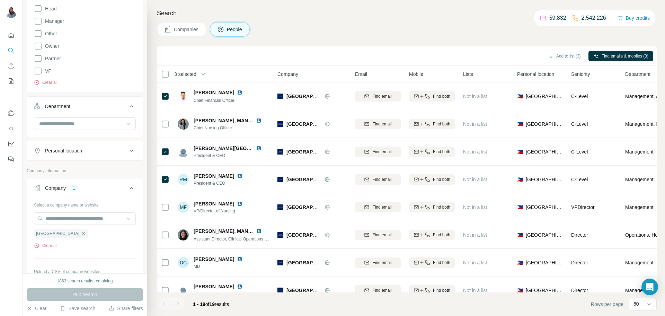
click at [9, 224] on div at bounding box center [11, 158] width 23 height 316
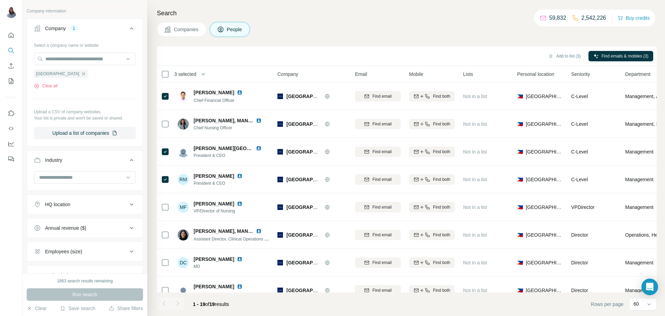
scroll to position [320, 0]
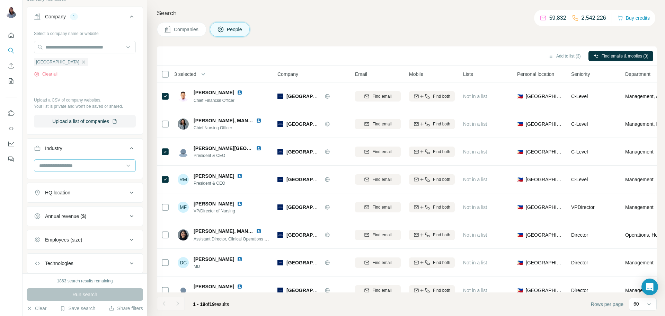
click at [108, 160] on div at bounding box center [81, 166] width 86 height 12
click at [7, 192] on div at bounding box center [11, 158] width 23 height 316
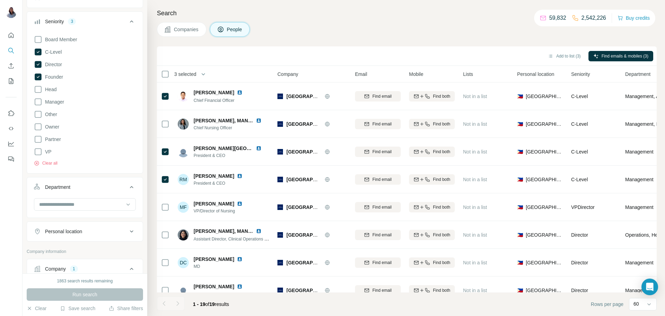
scroll to position [37, 0]
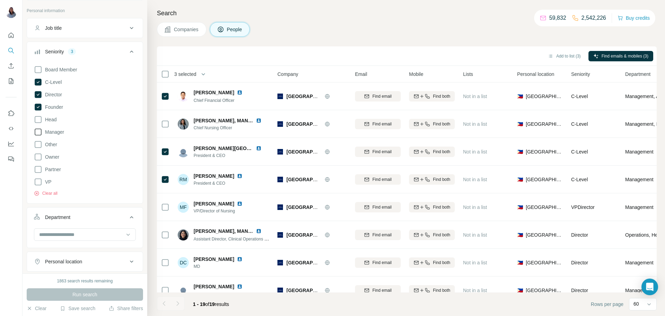
click at [40, 131] on icon at bounding box center [38, 132] width 8 height 8
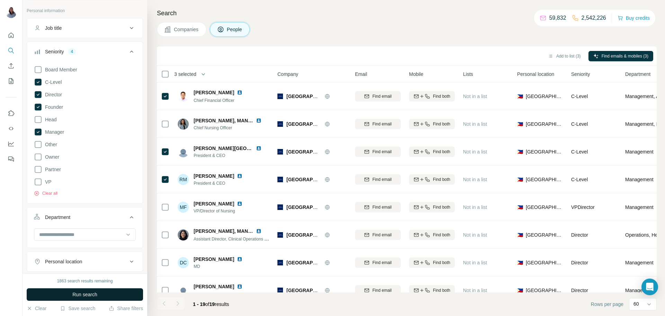
click at [80, 295] on span "Run search" at bounding box center [84, 294] width 25 height 7
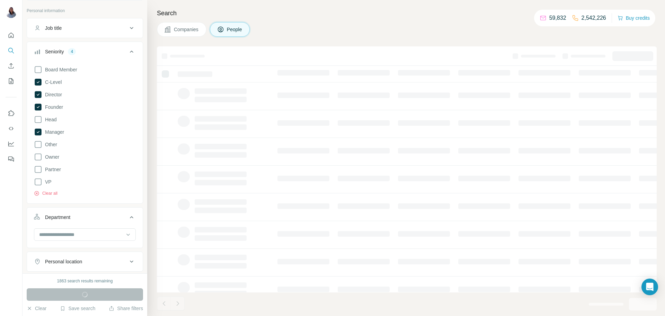
click at [420, 27] on div "Companies People" at bounding box center [407, 29] width 500 height 15
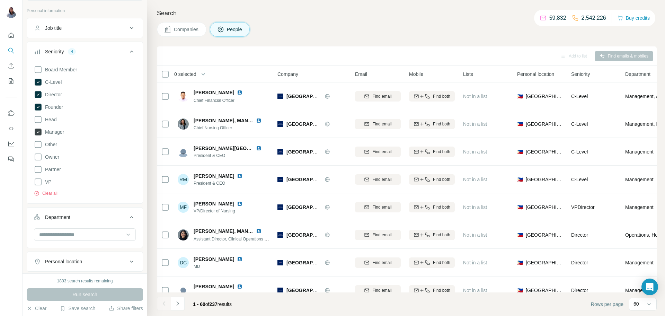
click at [39, 135] on icon at bounding box center [38, 132] width 7 height 7
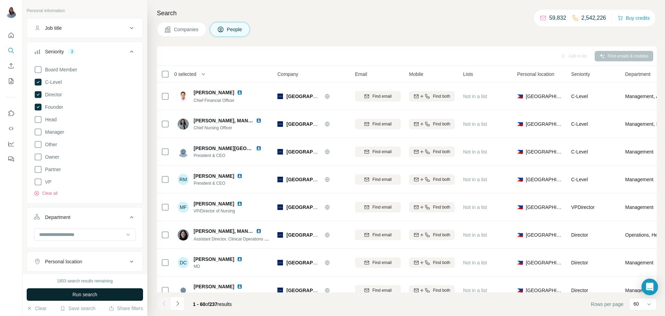
click at [83, 293] on span "Run search" at bounding box center [84, 294] width 25 height 7
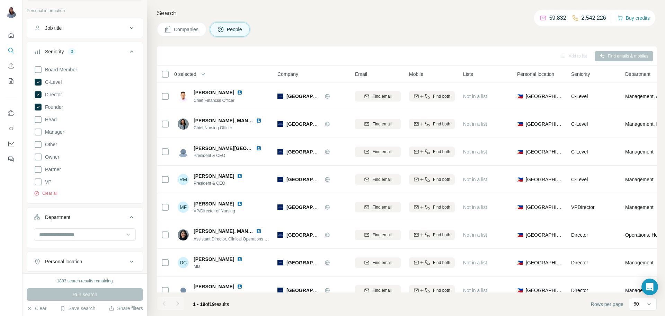
click at [423, 18] on div "Search Companies People Add to list Find emails & mobiles 0 selected People Com…" at bounding box center [406, 158] width 518 height 316
click at [397, 14] on h4 "Search" at bounding box center [407, 13] width 500 height 10
drag, startPoint x: 404, startPoint y: 23, endPoint x: 395, endPoint y: 7, distance: 18.6
click at [402, 22] on div "Companies People" at bounding box center [407, 29] width 500 height 15
click at [405, 25] on div "Companies People" at bounding box center [407, 29] width 500 height 15
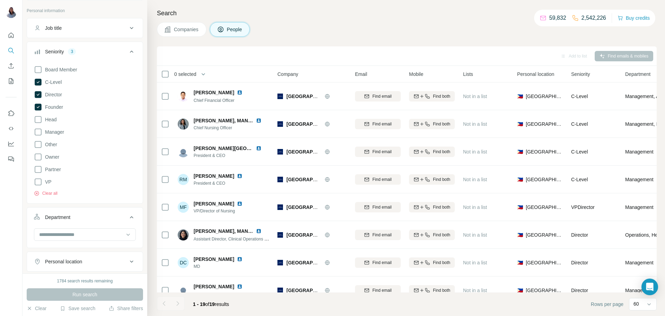
click at [351, 14] on h4 "Search" at bounding box center [407, 13] width 500 height 10
click at [332, 17] on h4 "Search" at bounding box center [407, 13] width 500 height 10
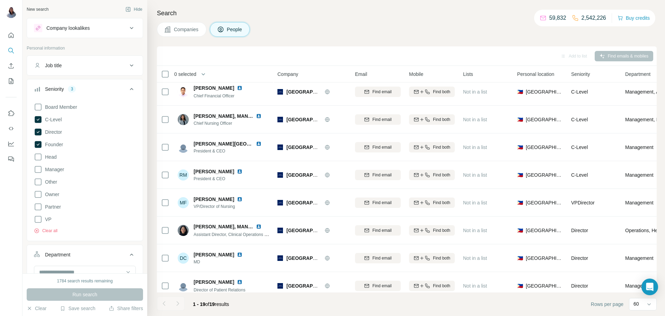
click at [326, 20] on div "Search Companies People Add to list Find emails & mobiles 0 selected People Com…" at bounding box center [406, 158] width 518 height 316
click at [328, 21] on div "Search Companies People Add to list Find emails & mobiles 0 selected People Com…" at bounding box center [406, 158] width 518 height 316
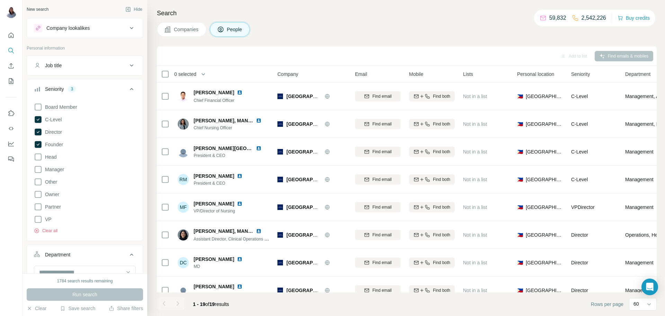
click at [355, 46] on div "Add to list Find emails & mobiles" at bounding box center [407, 55] width 500 height 19
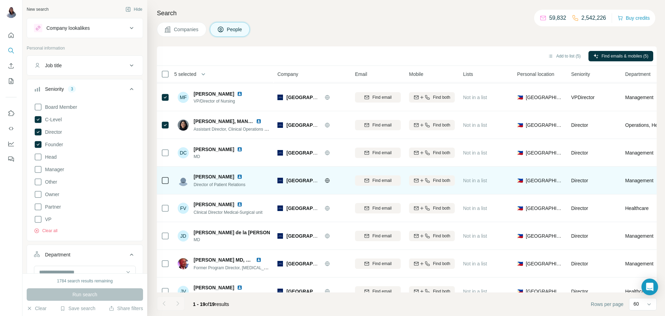
scroll to position [120, 0]
